Goal: Information Seeking & Learning: Learn about a topic

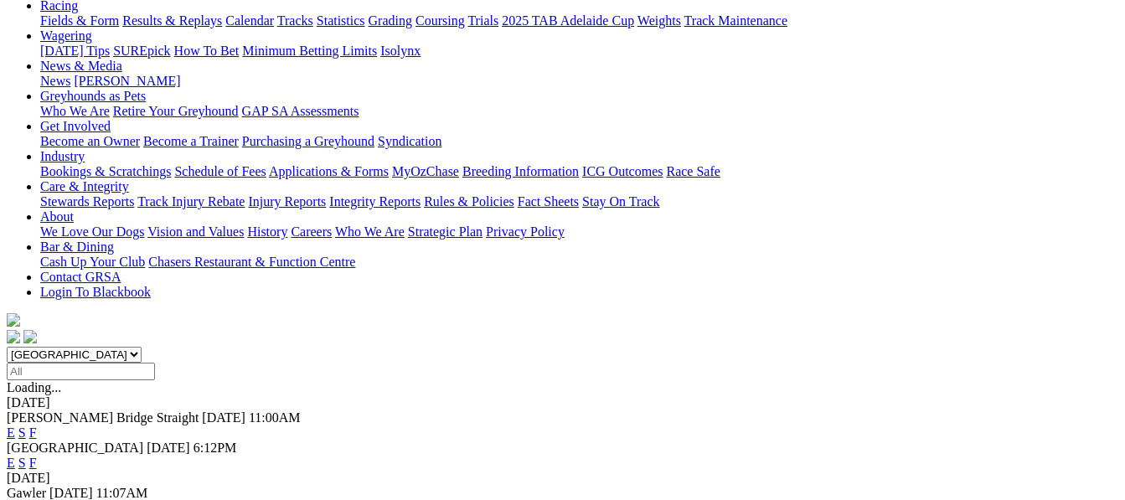
scroll to position [201, 0]
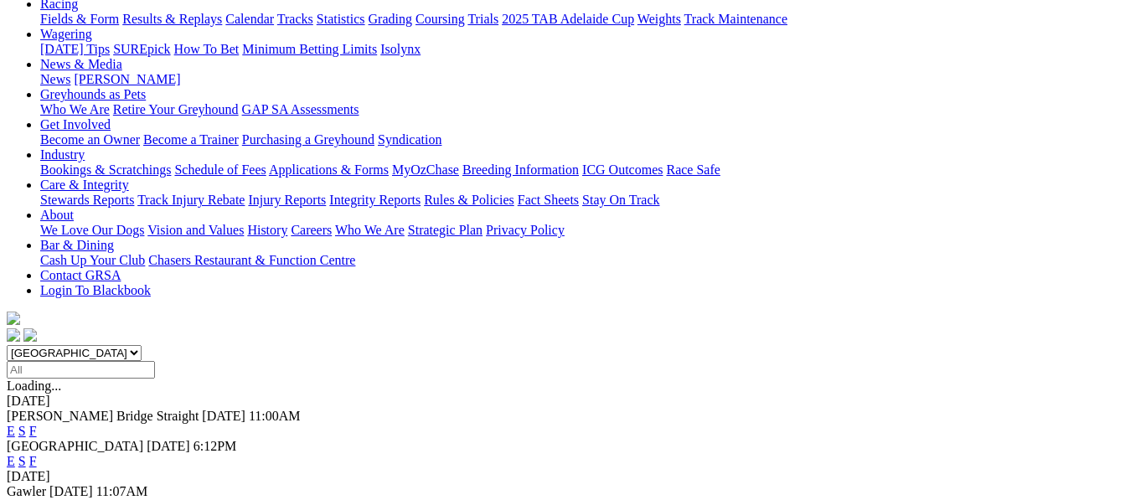
click at [37, 499] on link "F" at bounding box center [33, 506] width 8 height 14
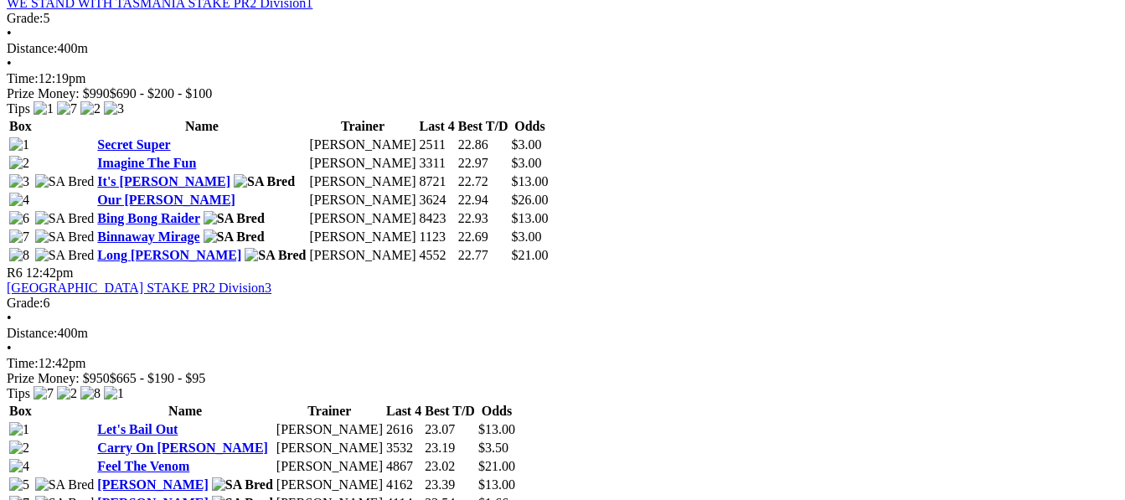
scroll to position [1876, 0]
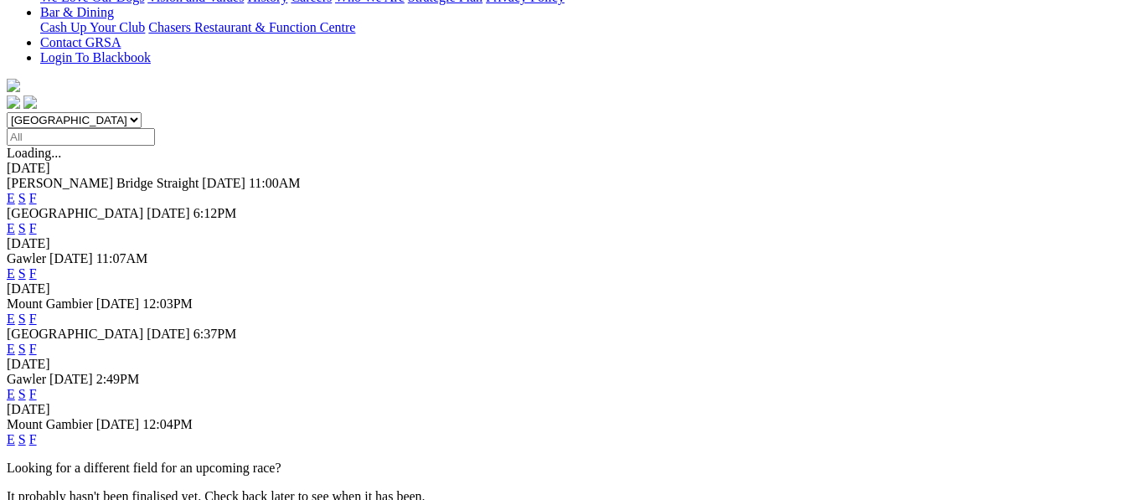
scroll to position [469, 0]
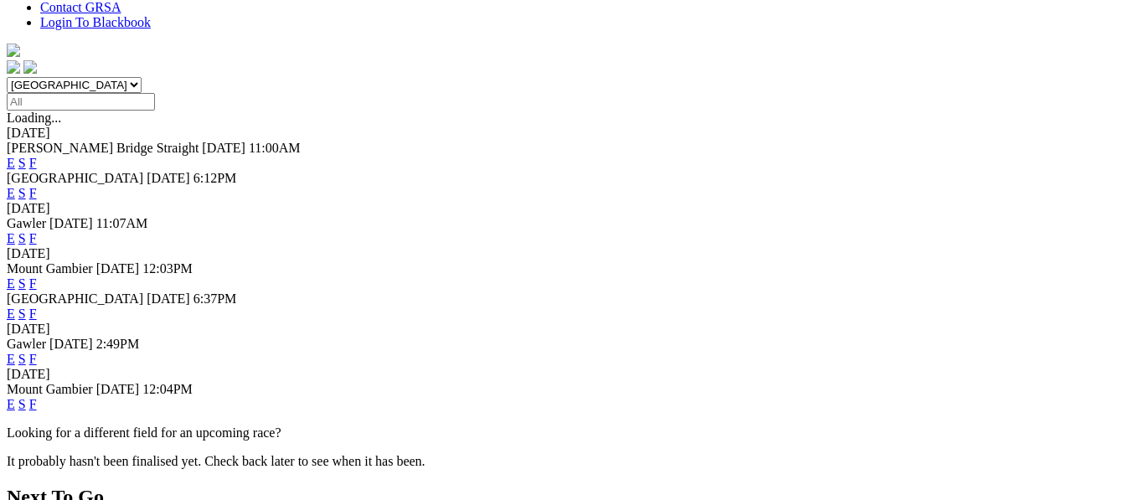
click at [37, 306] on link "F" at bounding box center [33, 313] width 8 height 14
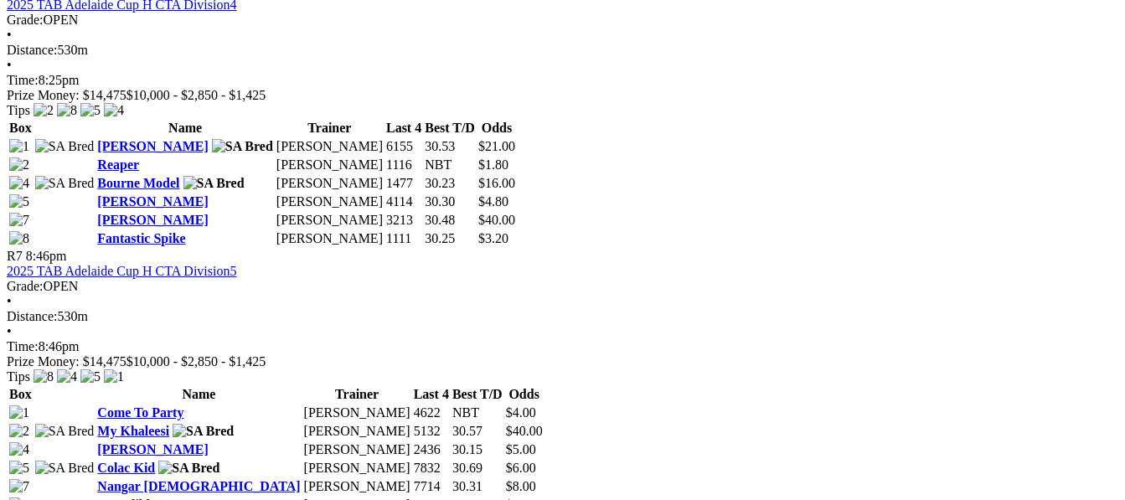
scroll to position [2278, 0]
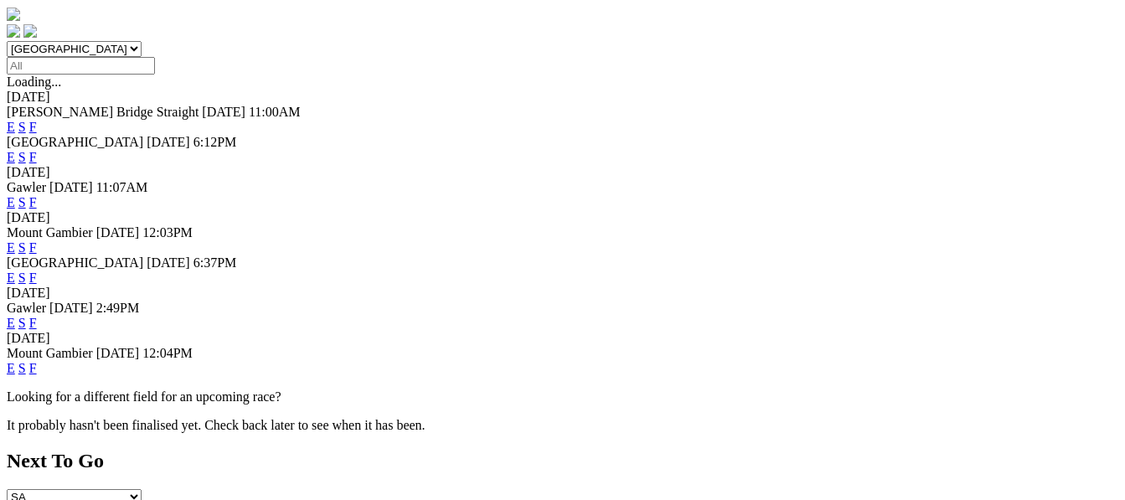
scroll to position [536, 0]
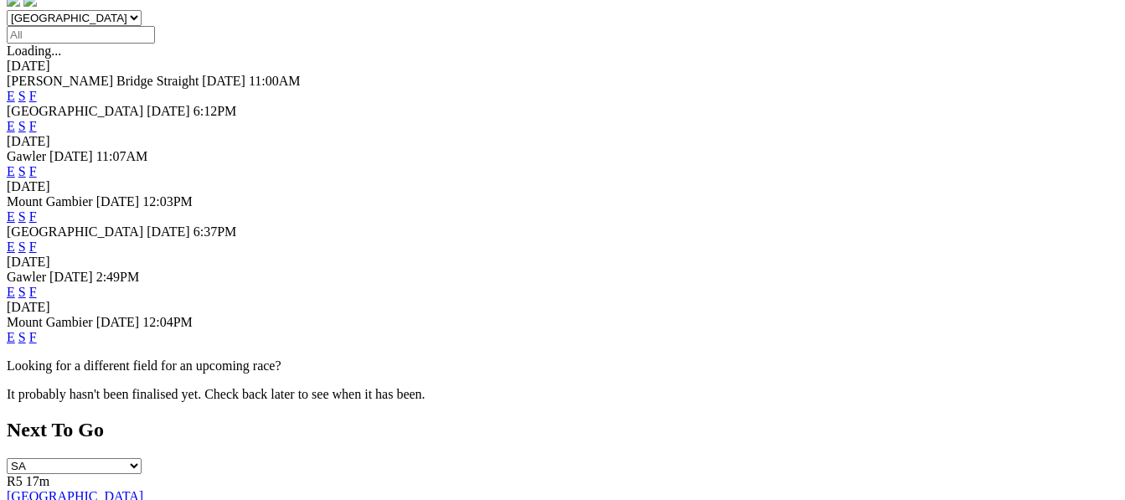
click at [37, 285] on link "F" at bounding box center [33, 292] width 8 height 14
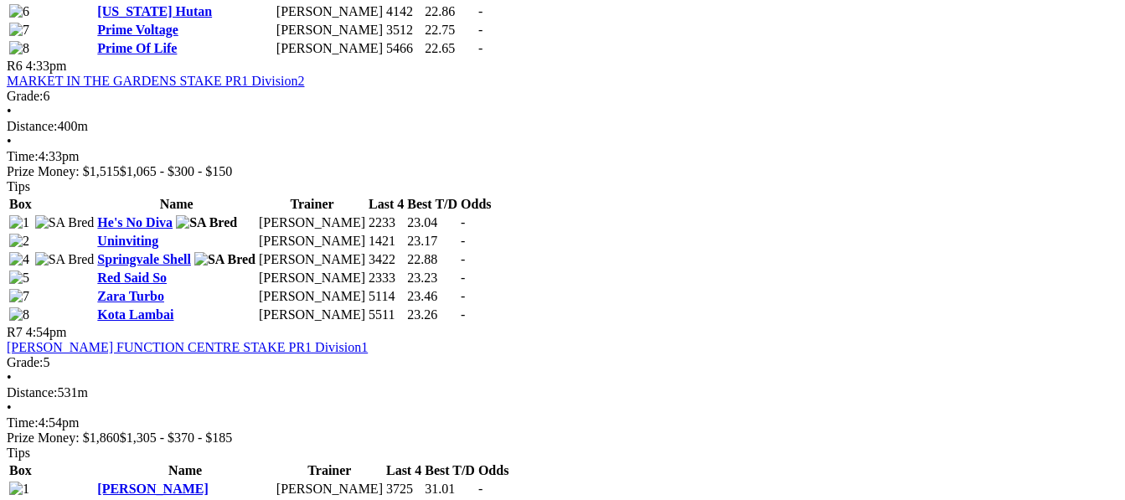
scroll to position [2211, 0]
